Goal: Task Accomplishment & Management: Complete application form

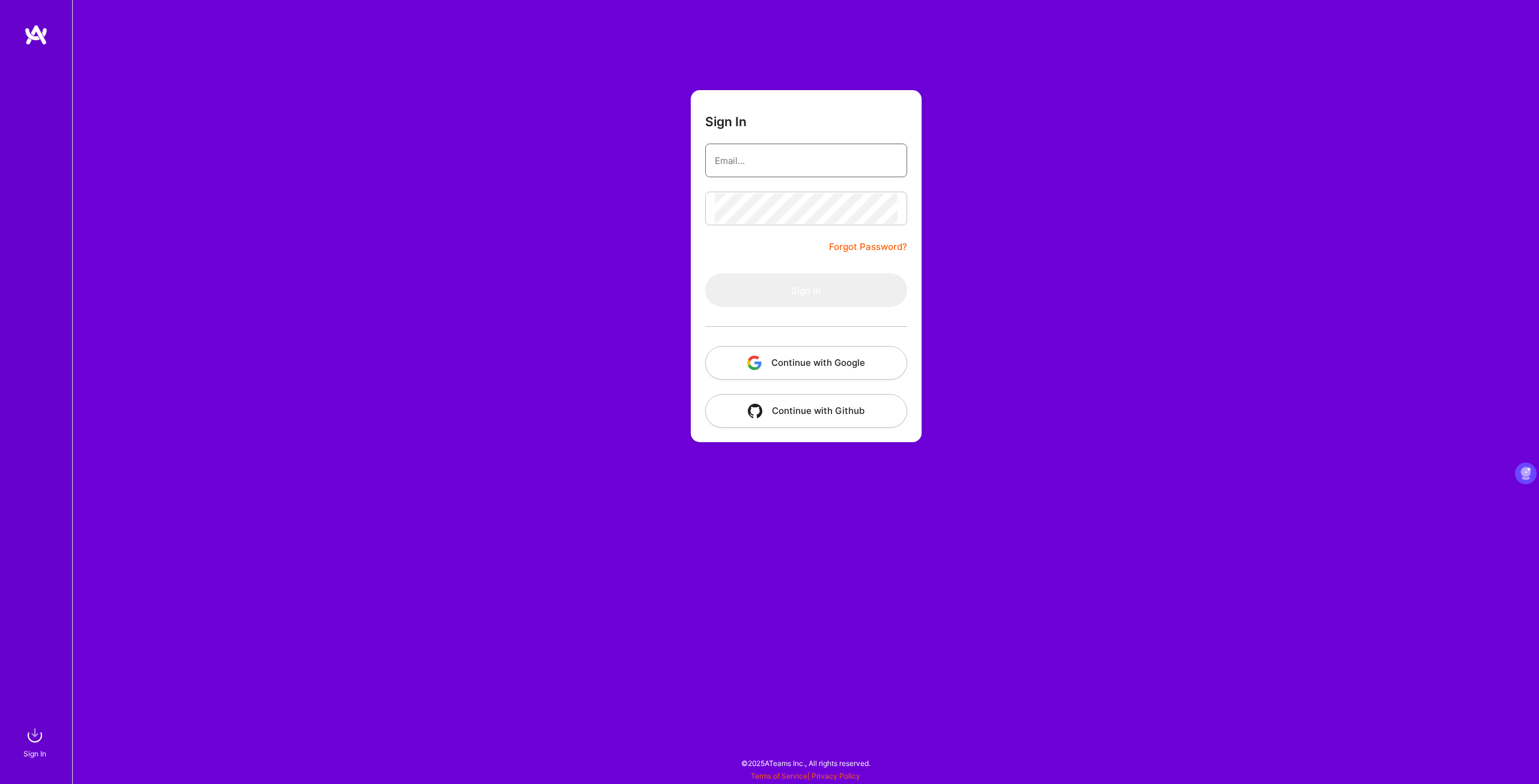
type input "[EMAIL_ADDRESS][DOMAIN_NAME]"
click at [736, 296] on button "Sign In" at bounding box center [806, 290] width 202 height 34
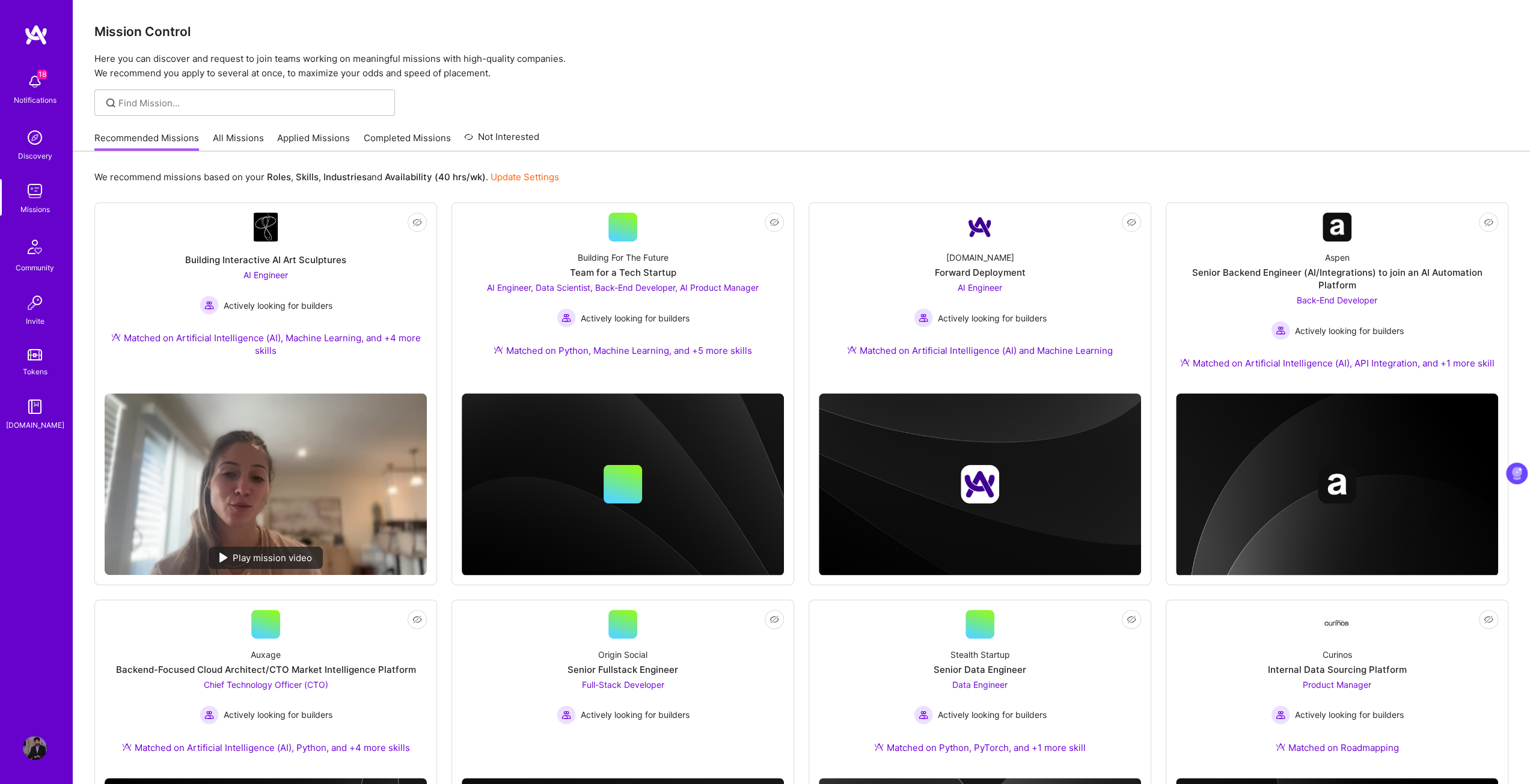
click at [32, 747] on img at bounding box center [34, 748] width 24 height 24
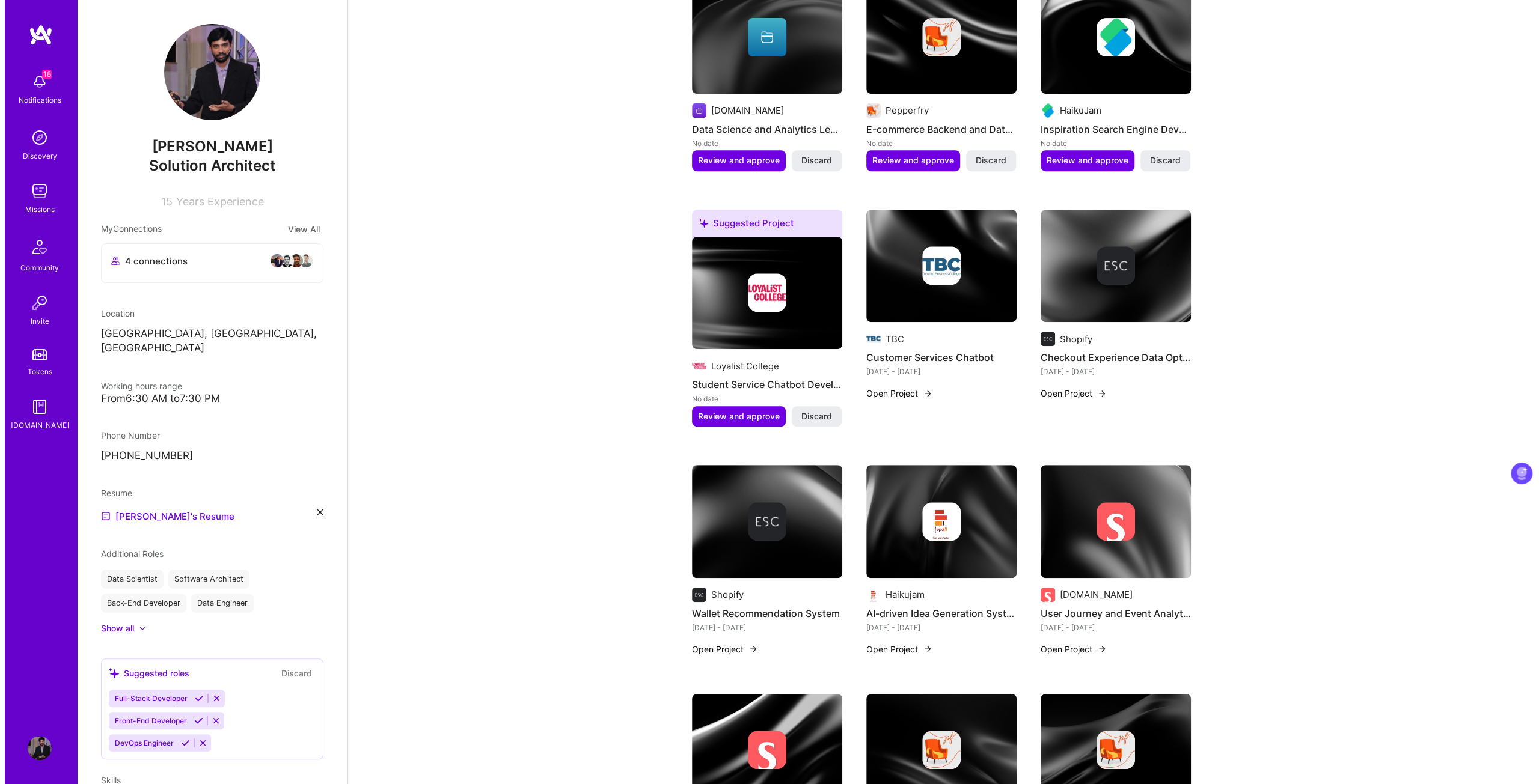
scroll to position [481, 0]
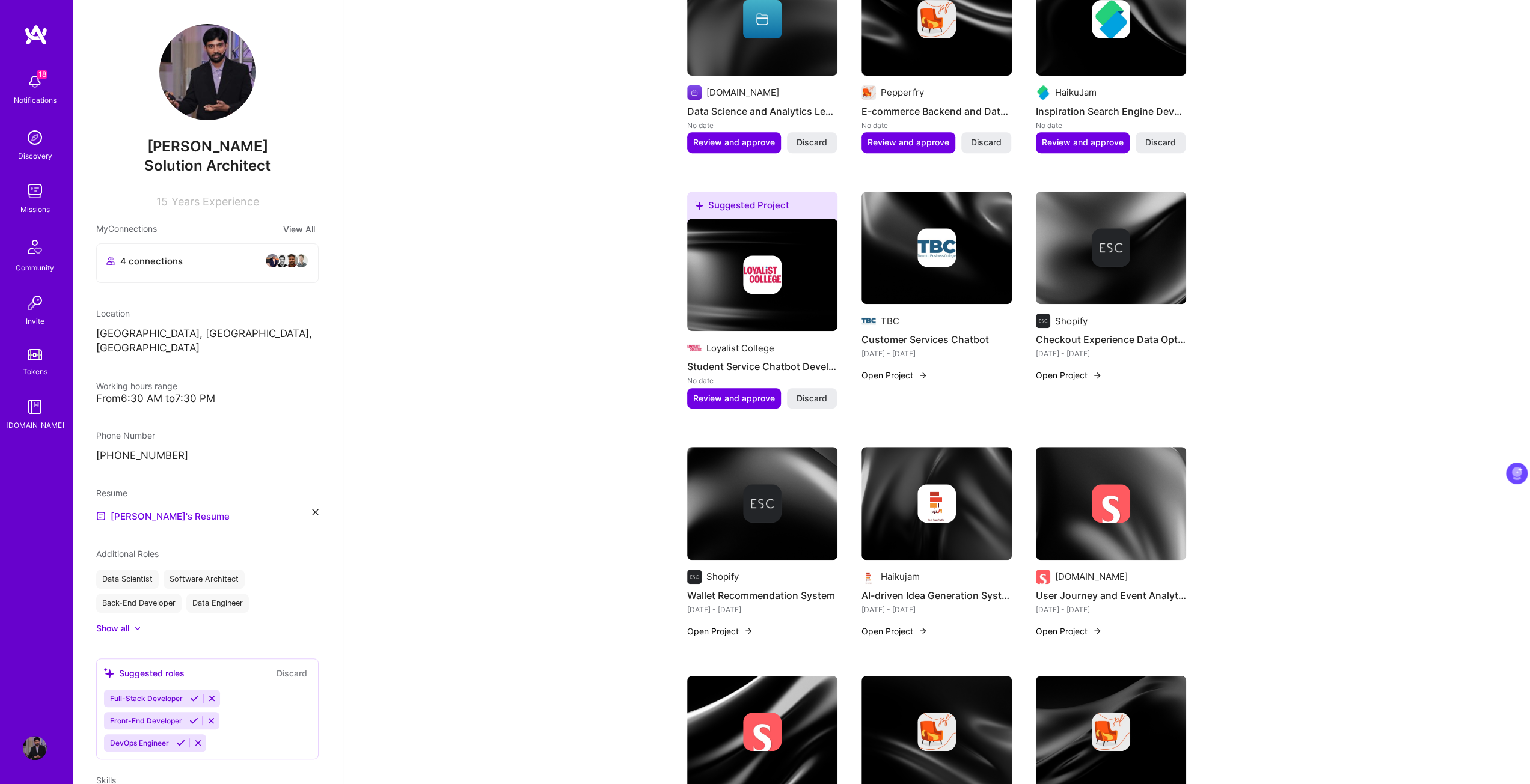
click at [883, 629] on button "Open Project" at bounding box center [895, 632] width 66 height 13
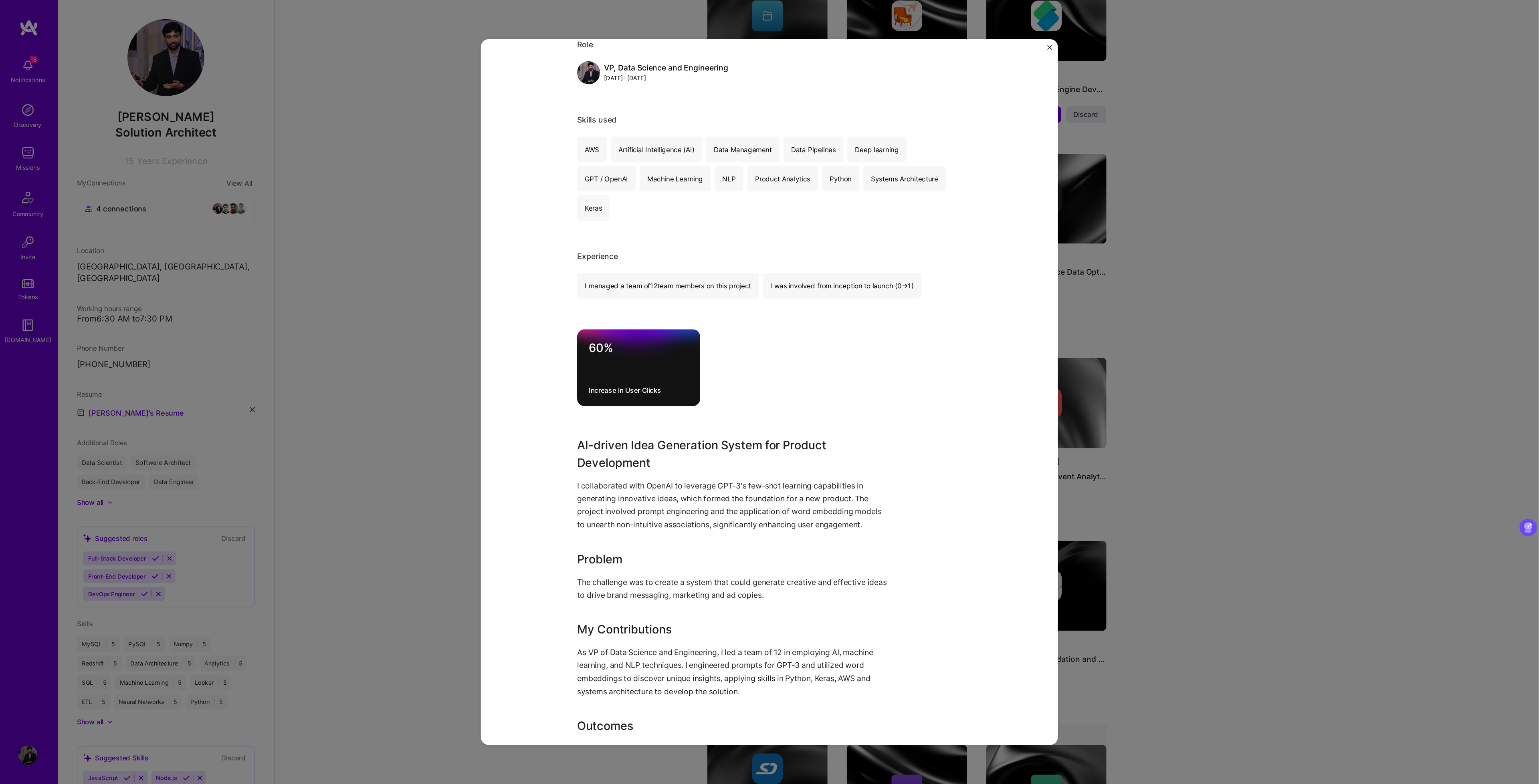
scroll to position [100, 0]
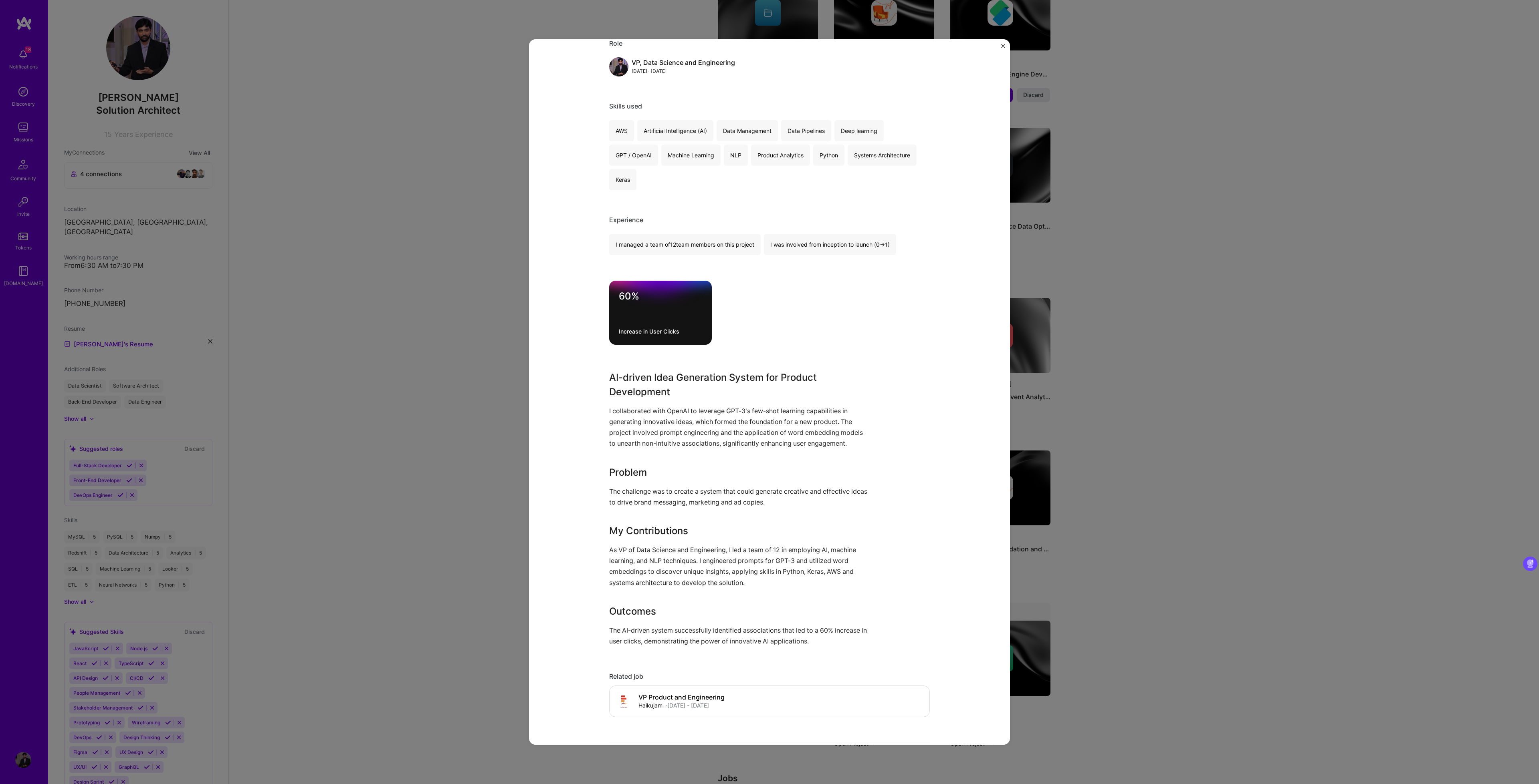
drag, startPoint x: 1189, startPoint y: 0, endPoint x: 780, endPoint y: 361, distance: 545.5
click at [780, 361] on div "AI-driven Idea Generation System Haikujam Advertising & AdTech, Consulting Role…" at bounding box center [770, 662] width 321 height 1413
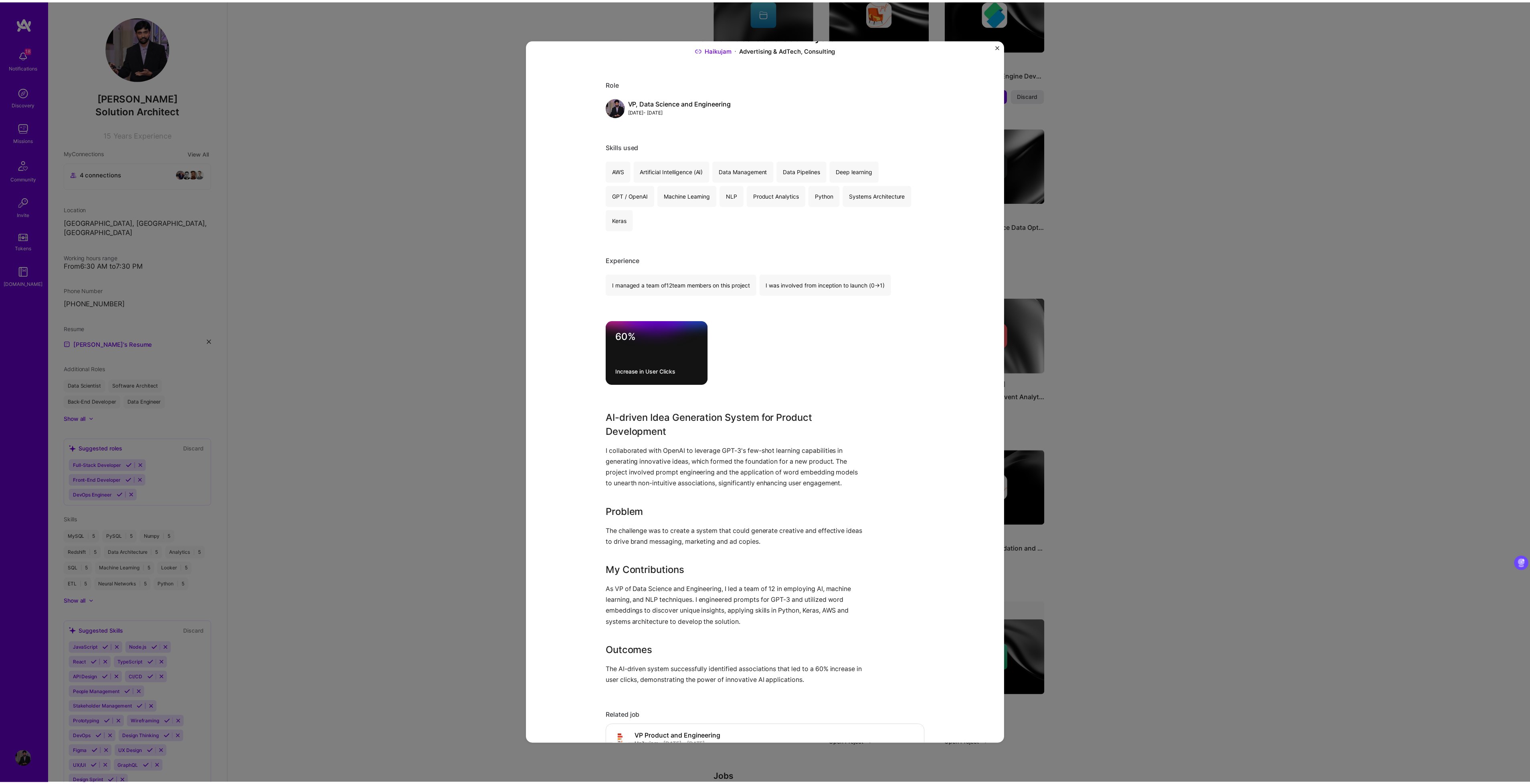
scroll to position [0, 0]
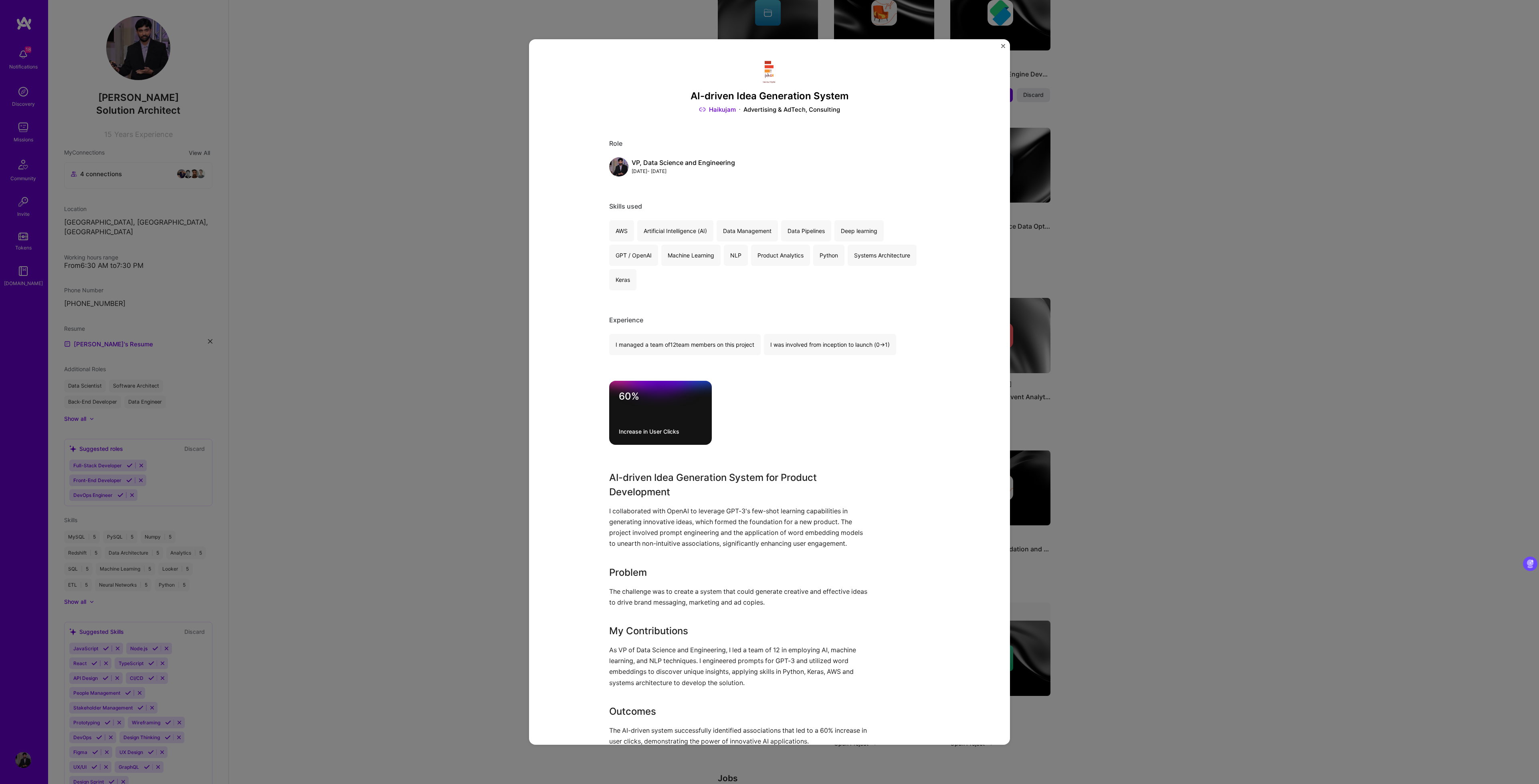
drag, startPoint x: 1004, startPoint y: 47, endPoint x: 918, endPoint y: 765, distance: 723.1
click at [1004, 47] on img "Close" at bounding box center [1003, 46] width 4 height 4
